Goal: Task Accomplishment & Management: Use online tool/utility

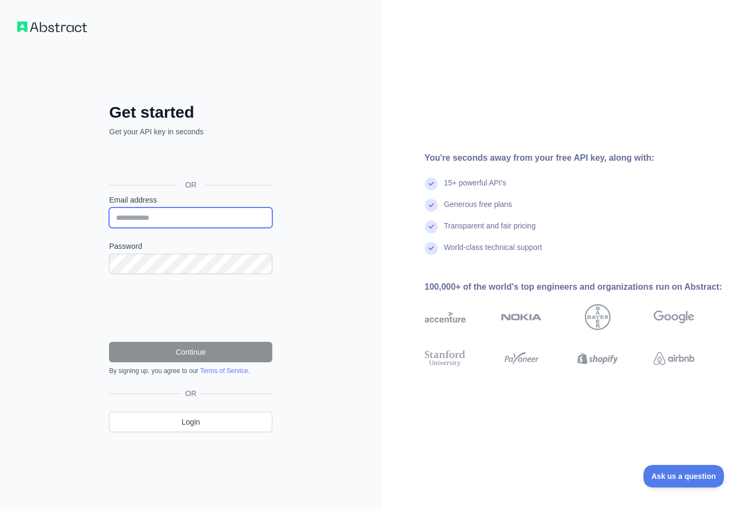
click at [199, 217] on input "Email address" at bounding box center [190, 217] width 163 height 20
type input "**********"
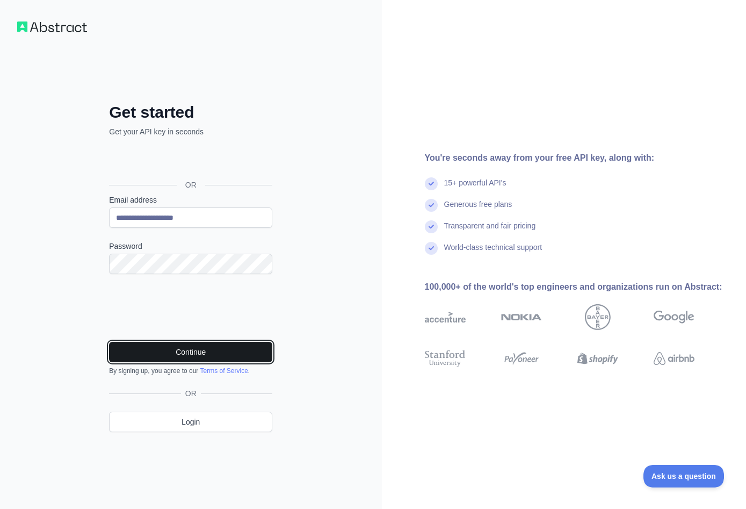
click at [211, 345] on button "Continue" at bounding box center [190, 352] width 163 height 20
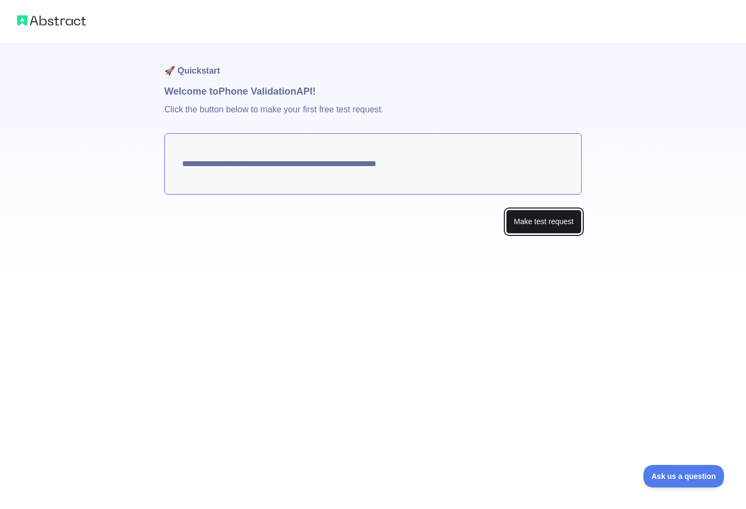
click at [525, 222] on button "Make test request" at bounding box center [544, 222] width 76 height 24
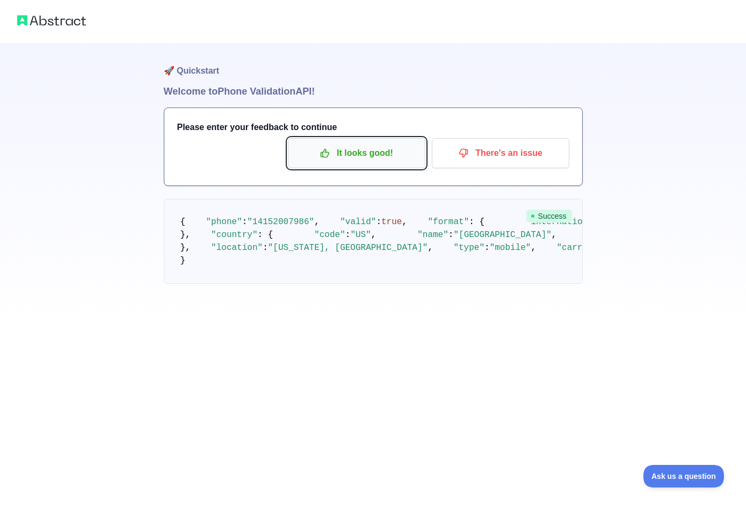
click at [403, 155] on p "It looks good!" at bounding box center [356, 153] width 121 height 18
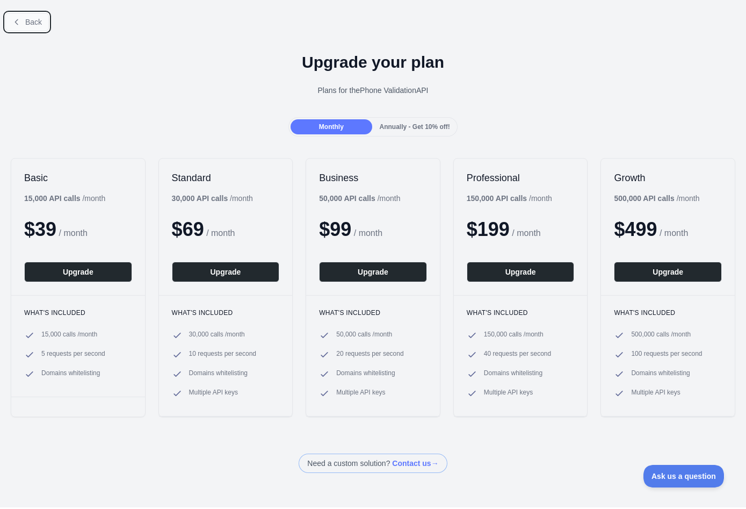
click at [33, 25] on span "Back" at bounding box center [33, 22] width 17 height 9
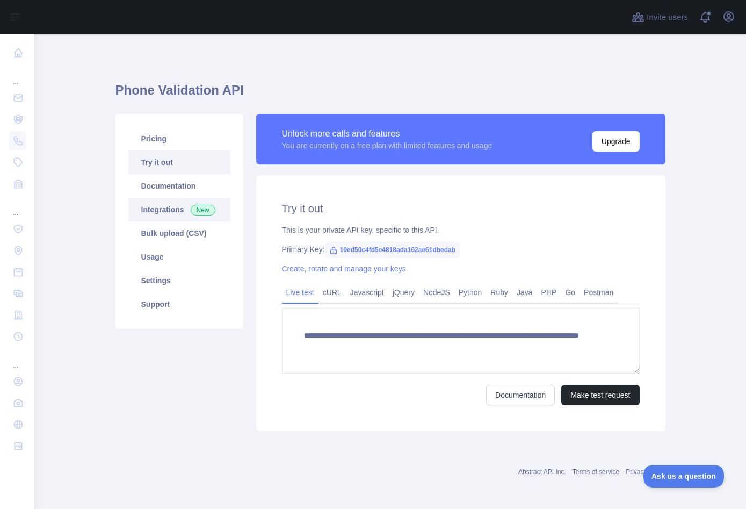
click at [158, 211] on link "Integrations New" at bounding box center [179, 210] width 102 height 24
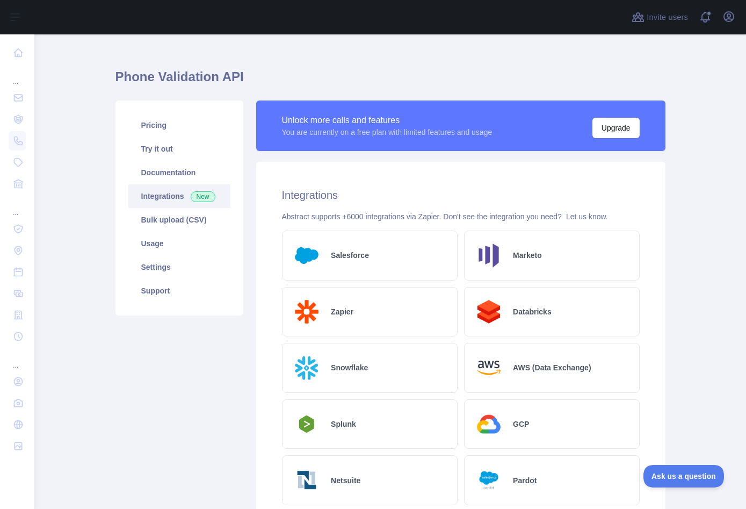
scroll to position [8, 0]
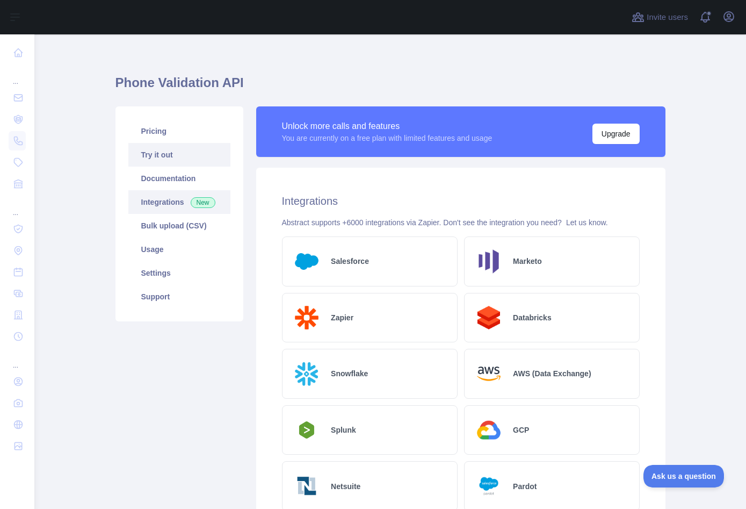
click at [167, 155] on link "Try it out" at bounding box center [179, 155] width 102 height 24
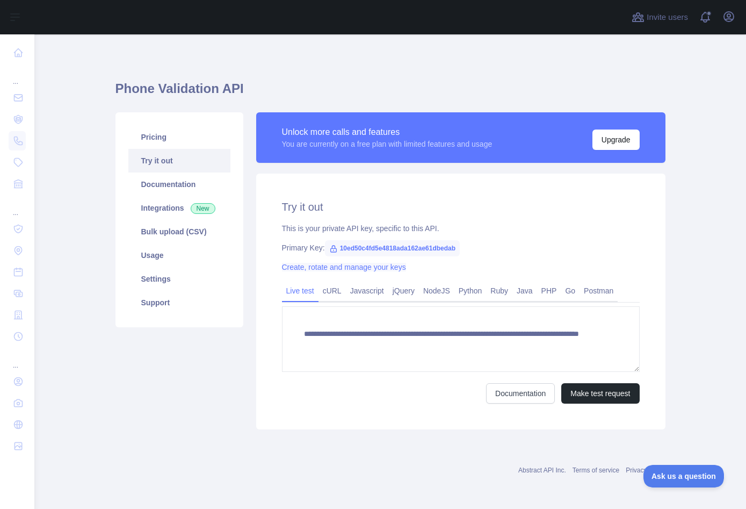
click at [349, 268] on link "Create, rotate and manage your keys" at bounding box center [344, 267] width 124 height 9
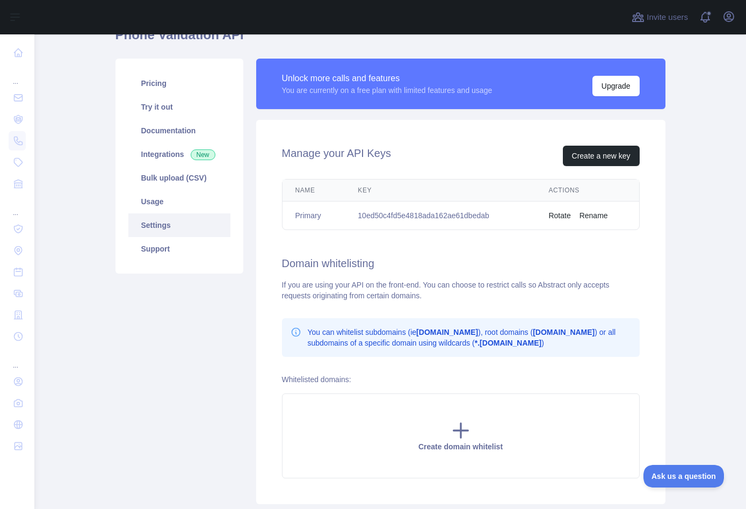
scroll to position [56, 0]
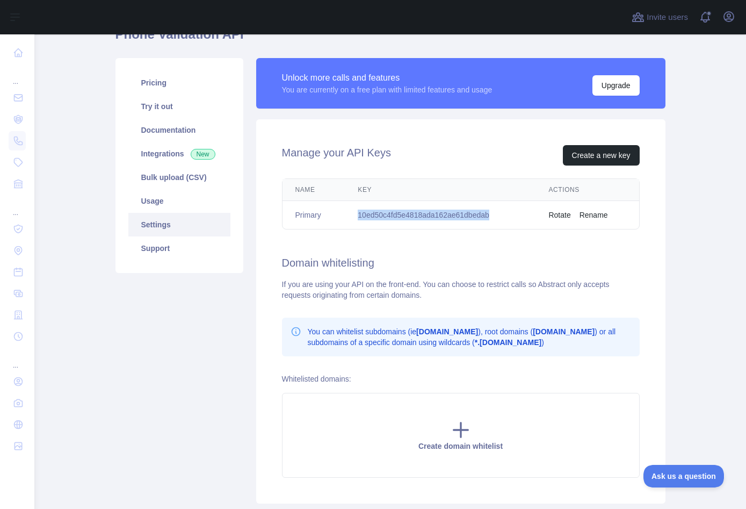
drag, startPoint x: 496, startPoint y: 212, endPoint x: 358, endPoint y: 216, distance: 138.7
click at [358, 216] on td "10ed50c4fd5e4818ada162ae61dbedab" at bounding box center [440, 215] width 191 height 28
copy td "10ed50c4fd5e4818ada162ae61dbedab"
